Goal: Find specific page/section: Find specific page/section

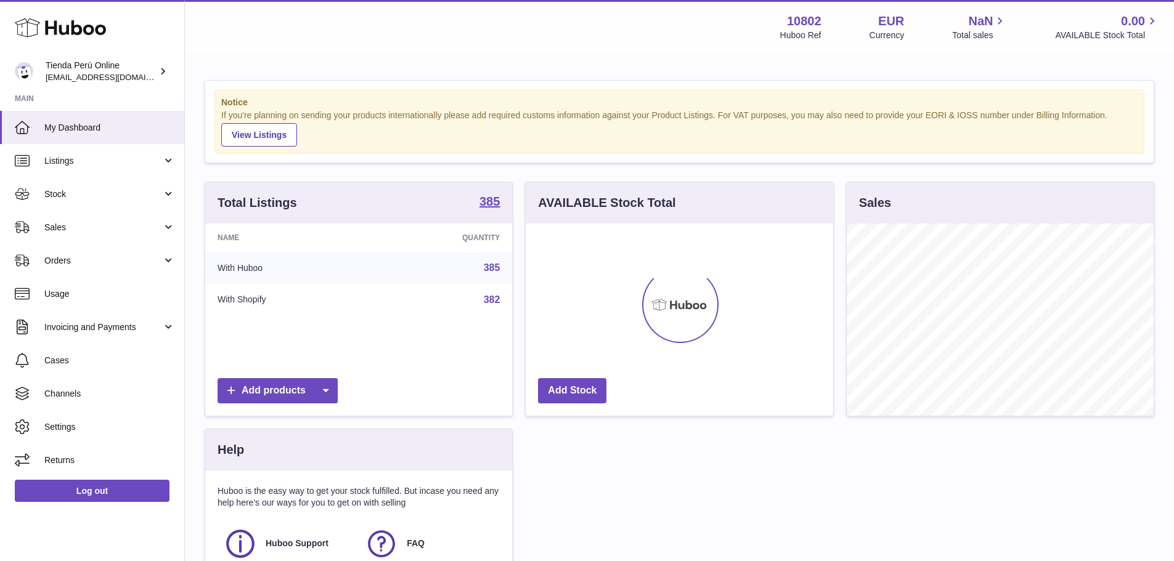
scroll to position [192, 308]
click at [492, 207] on strong "385" at bounding box center [489, 201] width 20 height 12
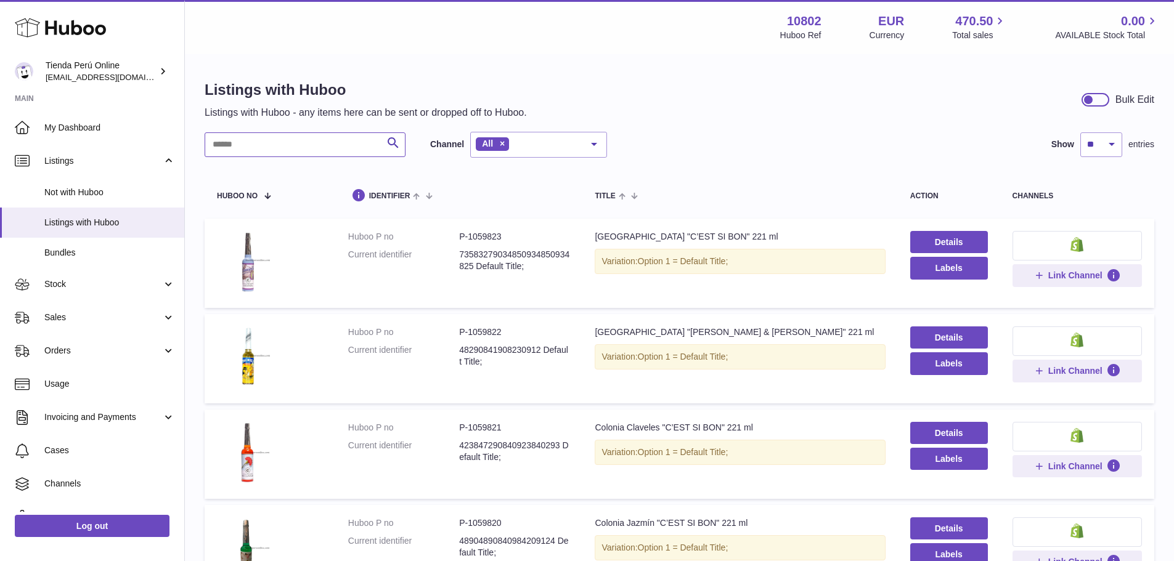
click at [254, 149] on input "text" at bounding box center [305, 145] width 201 height 25
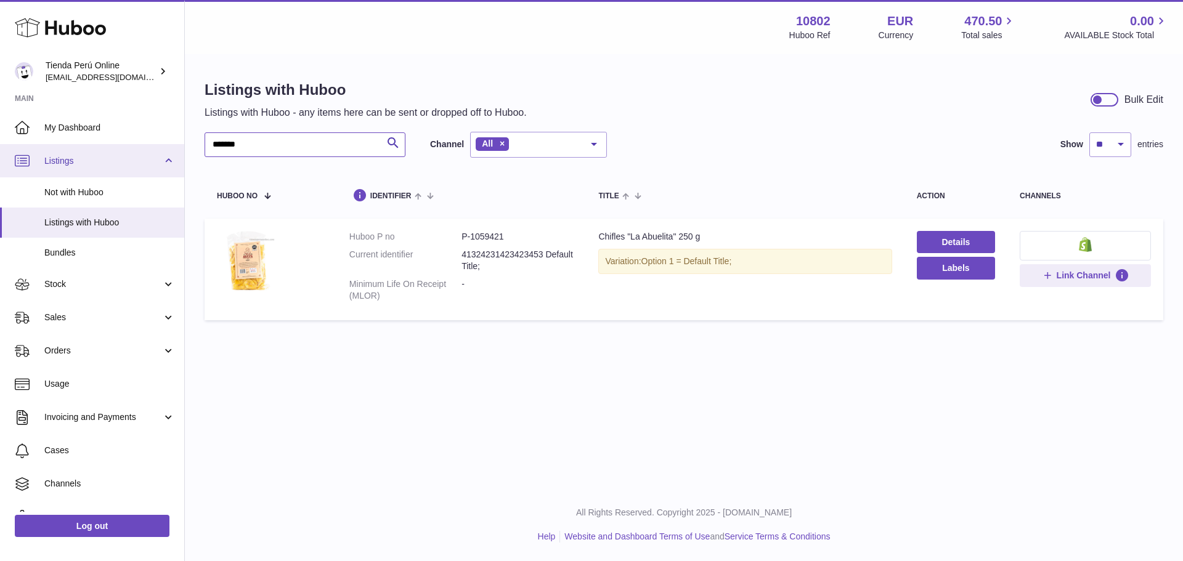
drag, startPoint x: 291, startPoint y: 142, endPoint x: 38, endPoint y: 150, distance: 253.4
click at [38, 150] on div "Huboo Tienda [GEOGRAPHIC_DATA] Online [EMAIL_ADDRESS][DOMAIN_NAME] Main My Dash…" at bounding box center [591, 280] width 1183 height 561
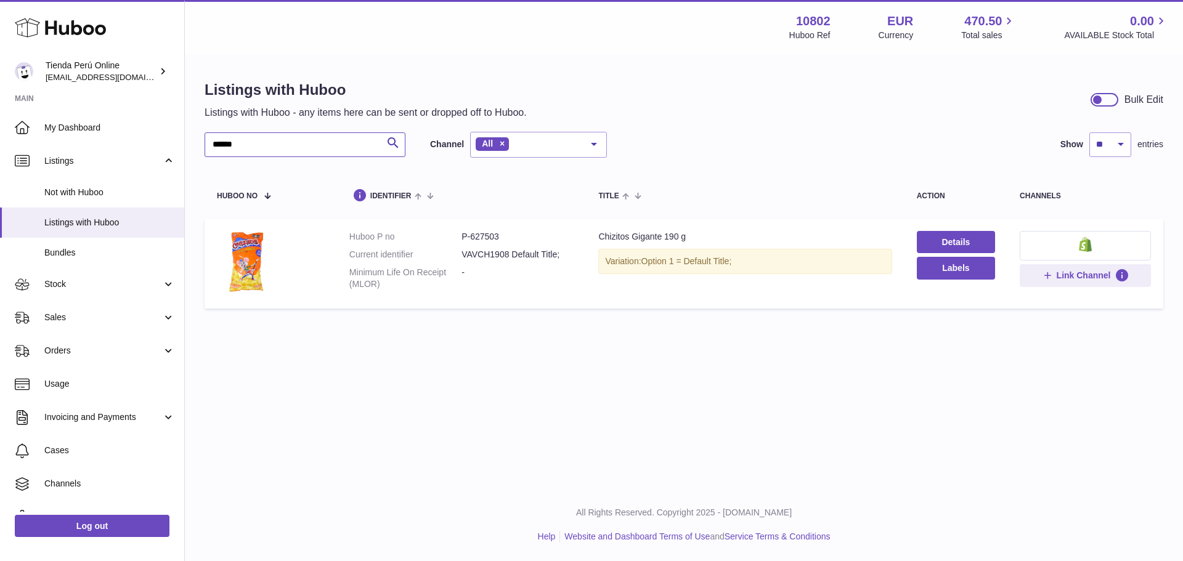
type input "******"
